Goal: Task Accomplishment & Management: Manage account settings

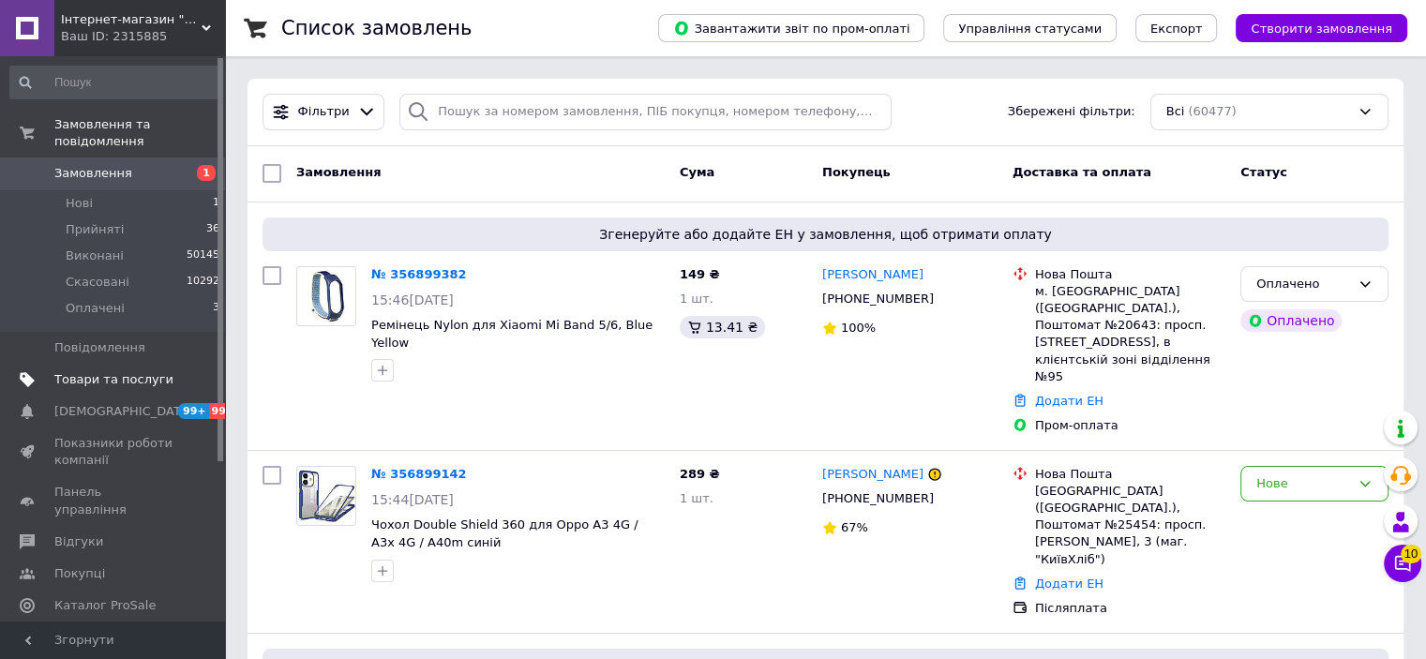
click at [97, 371] on span "Товари та послуги" at bounding box center [113, 379] width 119 height 17
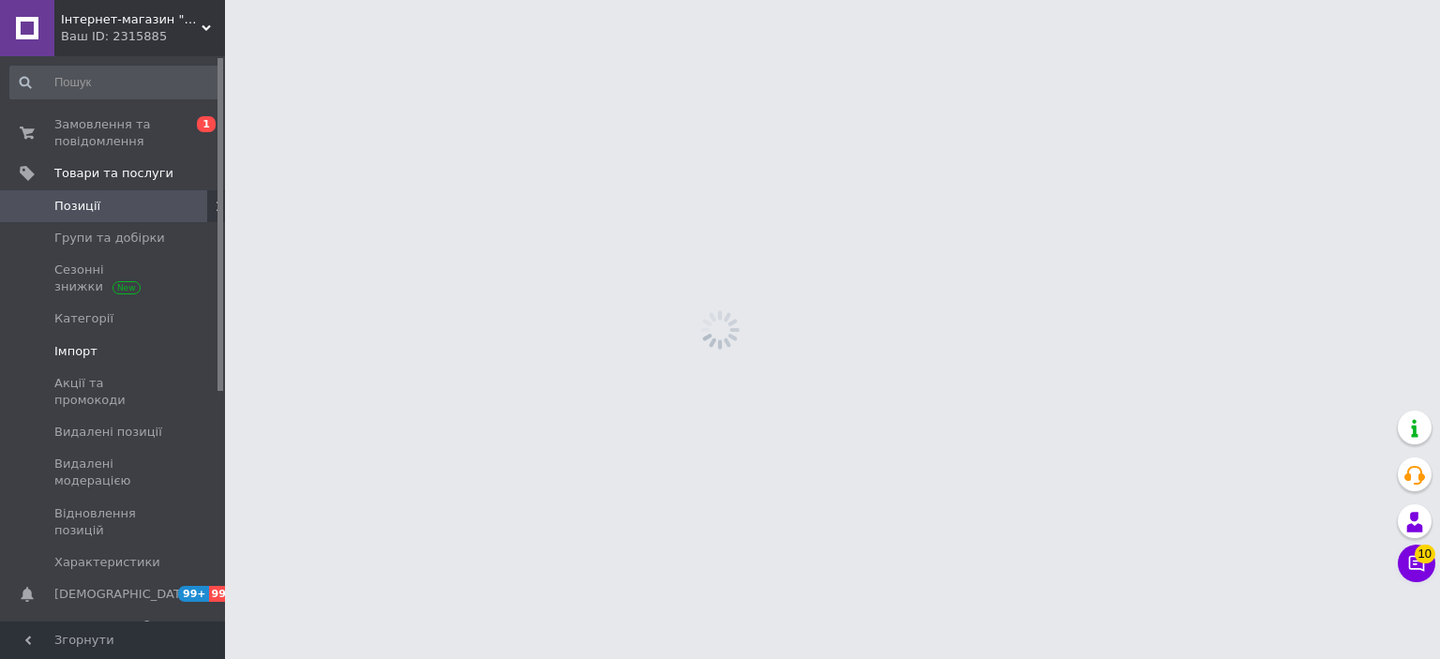
click at [82, 353] on span "Імпорт" at bounding box center [75, 351] width 43 height 17
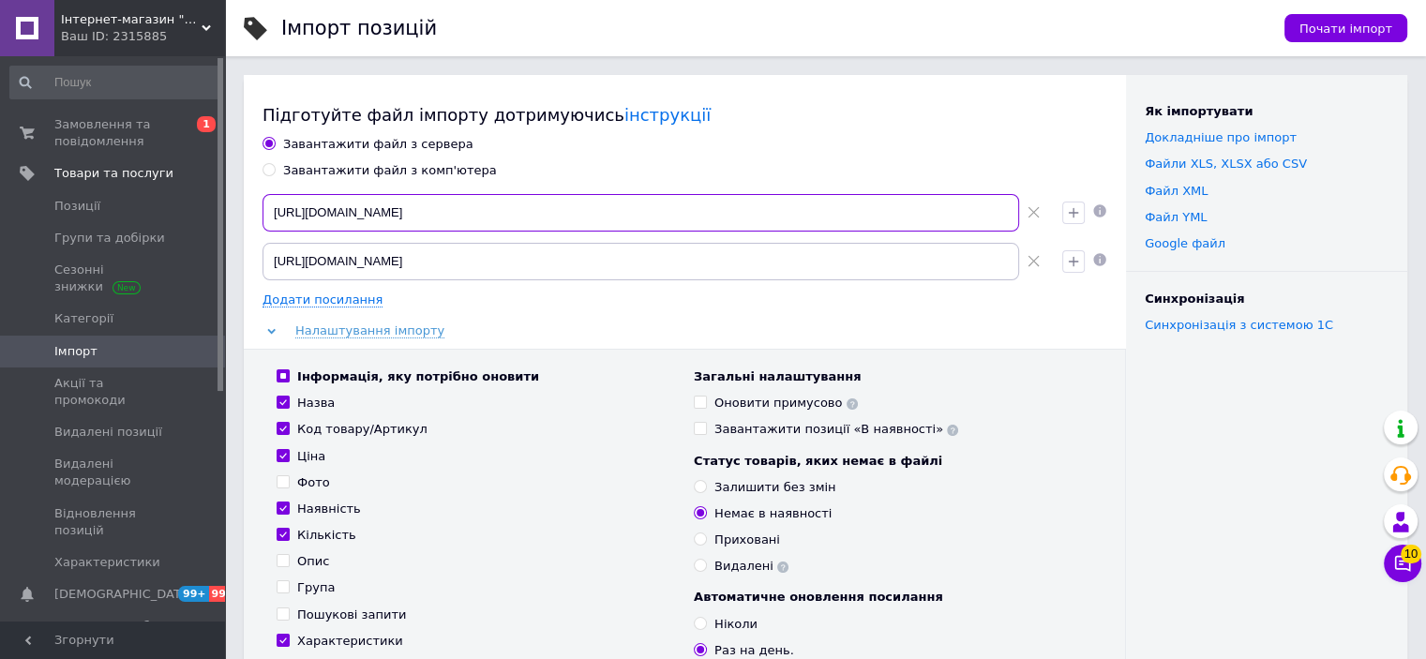
click at [663, 213] on input "[URL][DOMAIN_NAME]" at bounding box center [640, 212] width 756 height 37
drag, startPoint x: 671, startPoint y: 212, endPoint x: 174, endPoint y: 205, distance: 496.8
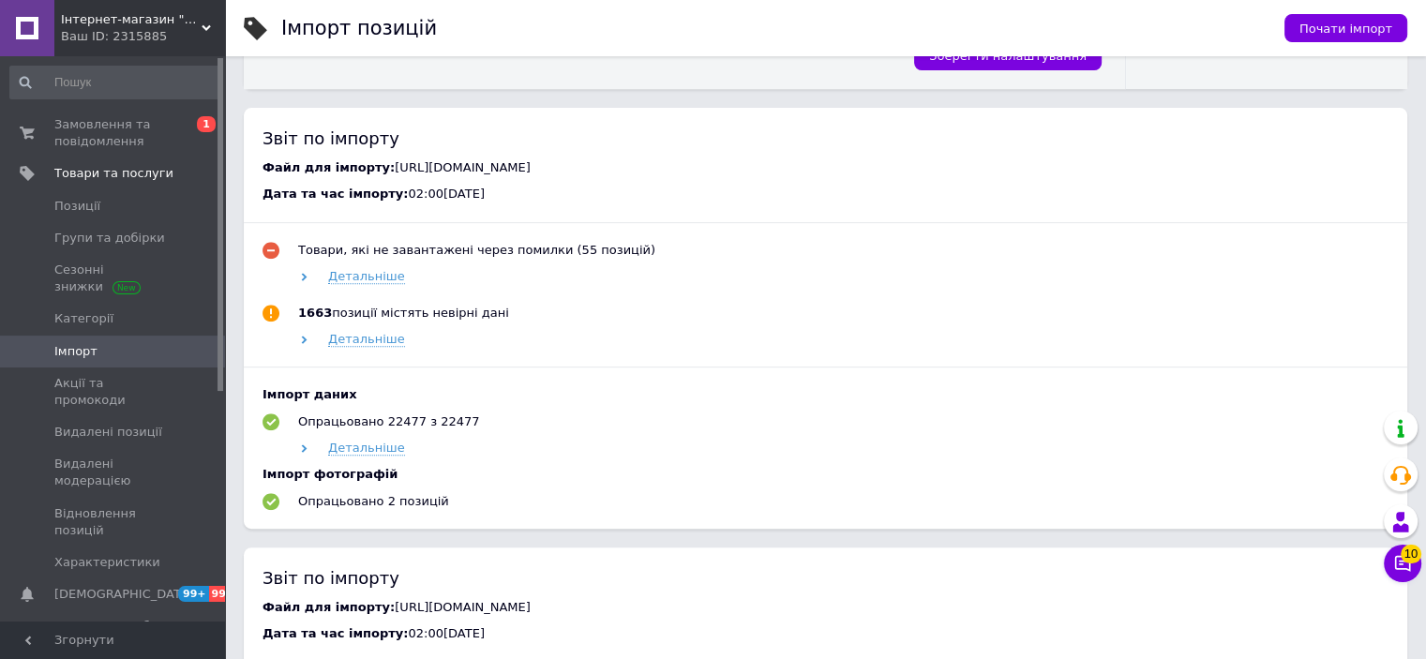
scroll to position [750, 0]
click at [364, 455] on span "Детальніше" at bounding box center [366, 447] width 77 height 15
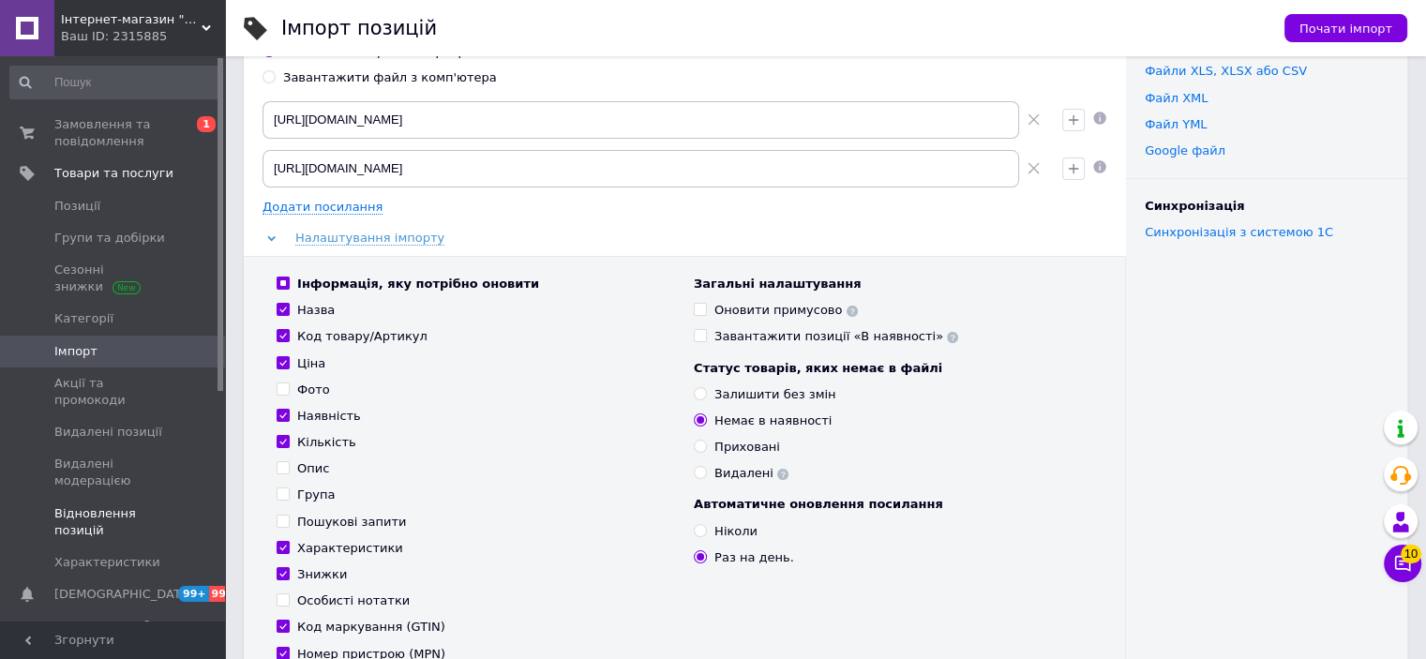
scroll to position [0, 0]
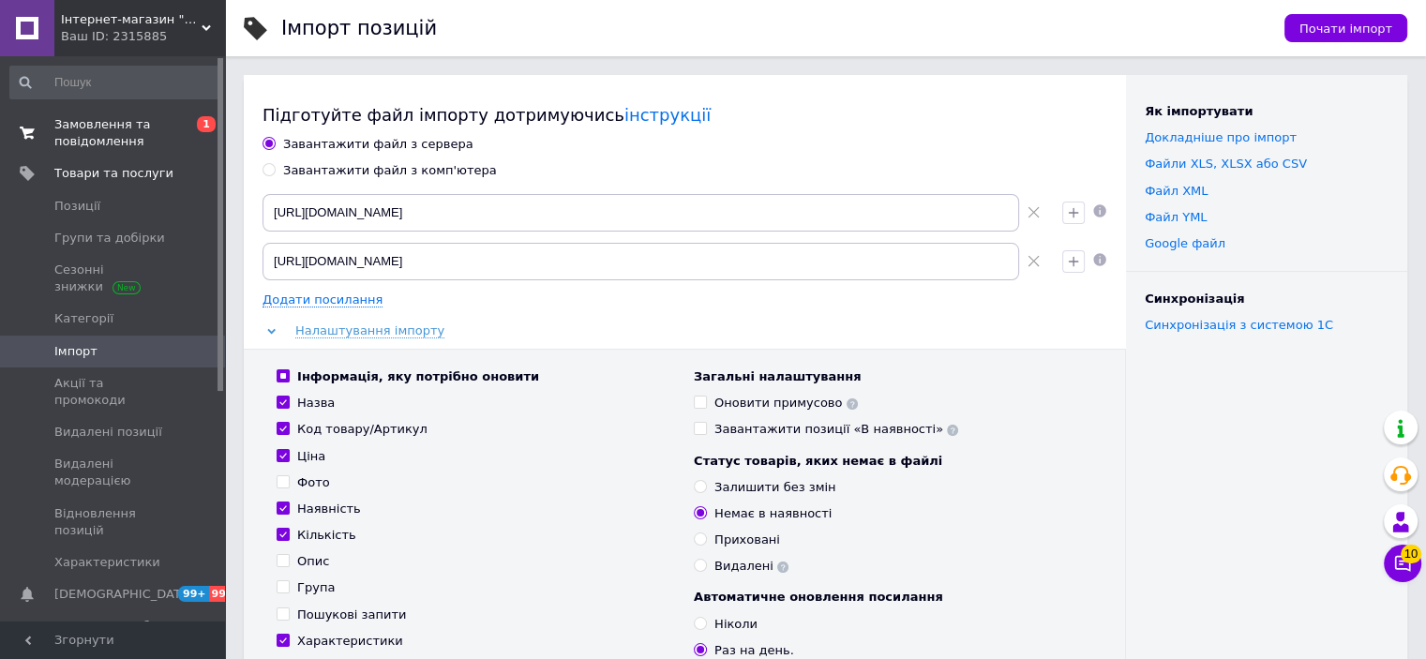
click at [116, 124] on span "Замовлення та повідомлення" at bounding box center [113, 133] width 119 height 34
